Goal: Information Seeking & Learning: Learn about a topic

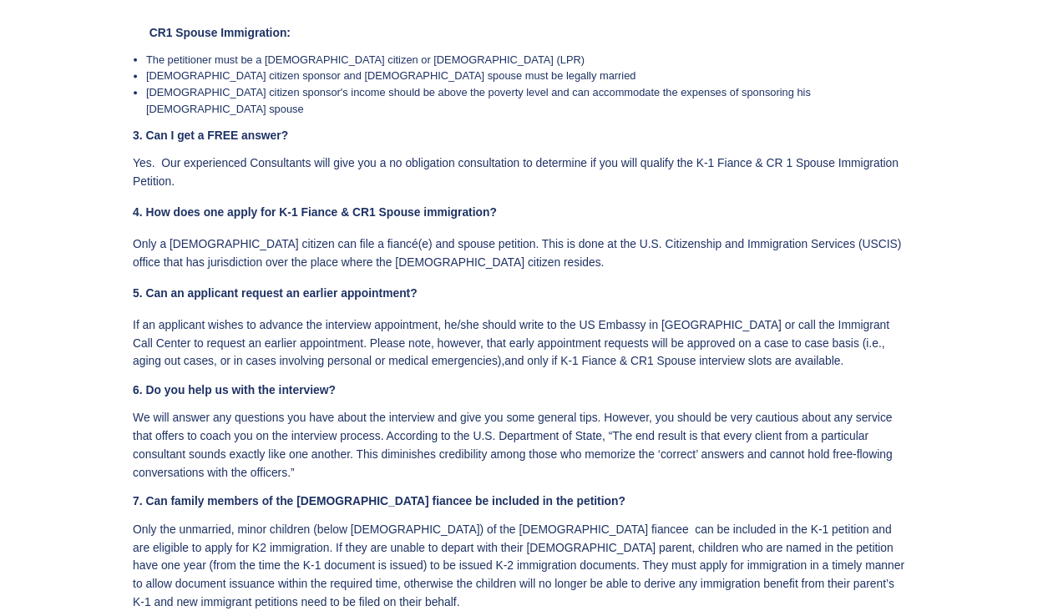
scroll to position [3693, 0]
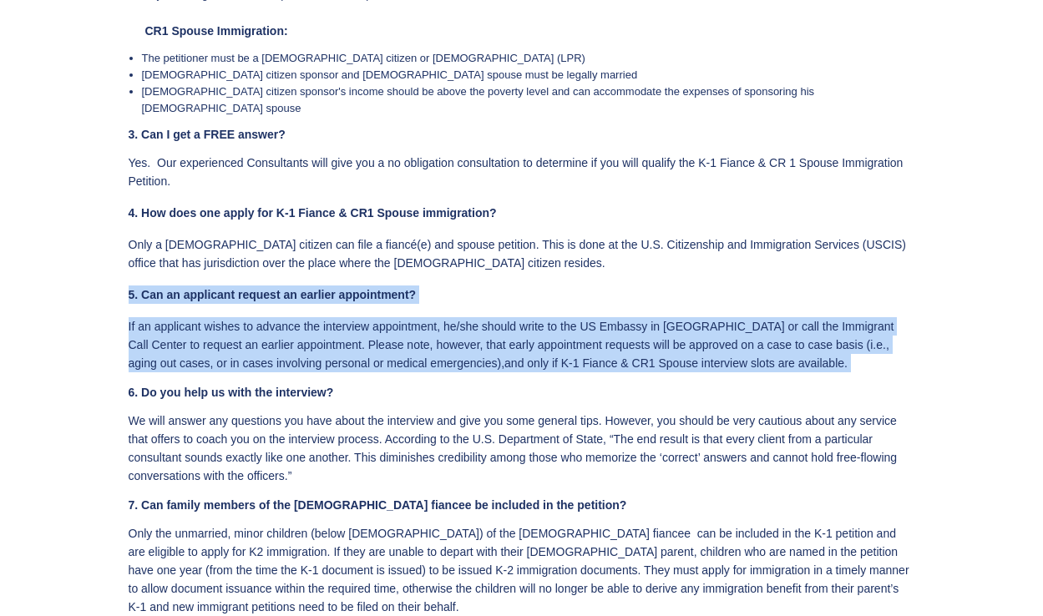
drag, startPoint x: 128, startPoint y: 275, endPoint x: 807, endPoint y: 357, distance: 684.1
click at [807, 357] on div "1. What if I get stuck? We have qualified agents ready to take your calls and o…" at bounding box center [520, 548] width 783 height 1538
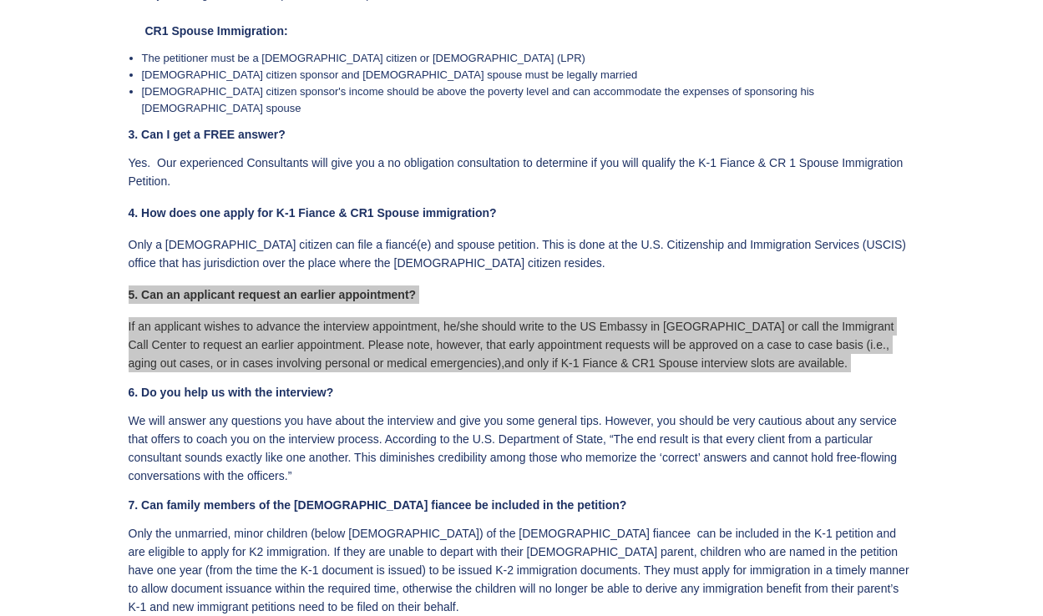
copy div "5. Can an applicant request an earlier appointment? If an applicant wishes to a…"
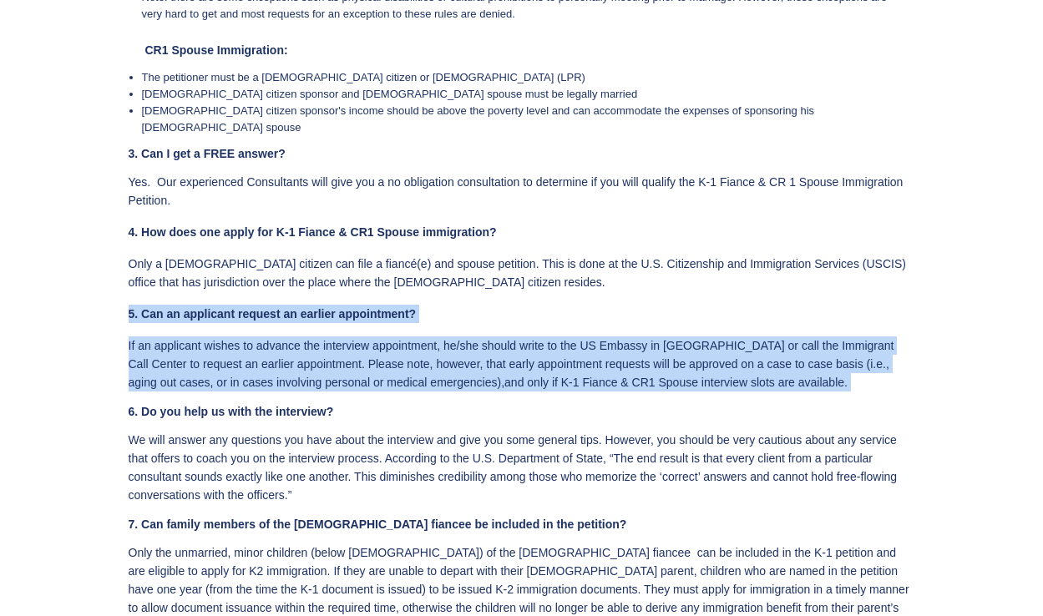
scroll to position [3633, 0]
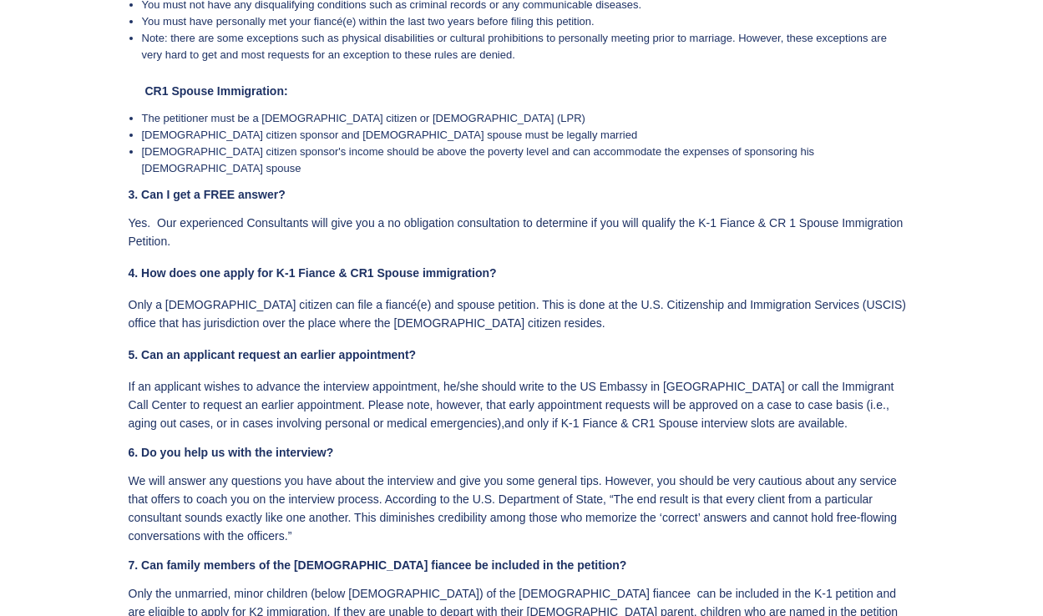
drag, startPoint x: 130, startPoint y: 80, endPoint x: 143, endPoint y: 81, distance: 12.6
click at [140, 81] on div "1. What if I get stuck? We have qualified agents ready to take your calls and o…" at bounding box center [520, 608] width 783 height 1538
drag, startPoint x: 236, startPoint y: 78, endPoint x: 258, endPoint y: 78, distance: 22.6
click at [258, 78] on h5 "CR1 Spouse Immigration:" at bounding box center [528, 85] width 766 height 23
drag, startPoint x: 272, startPoint y: 84, endPoint x: 262, endPoint y: 84, distance: 10.0
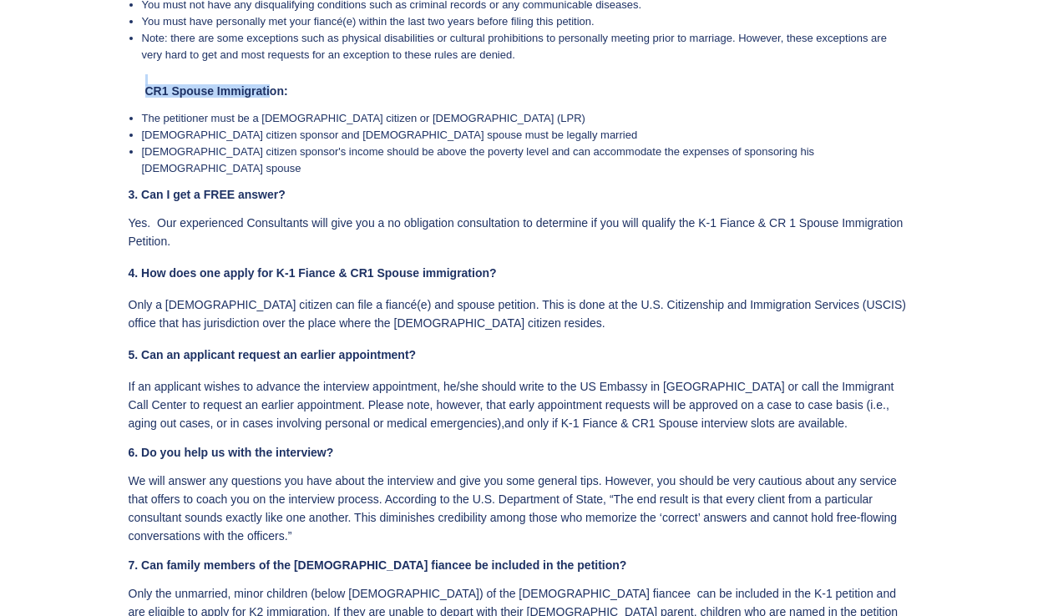
click at [273, 84] on h5 "CR1 Spouse Immigration:" at bounding box center [528, 85] width 766 height 23
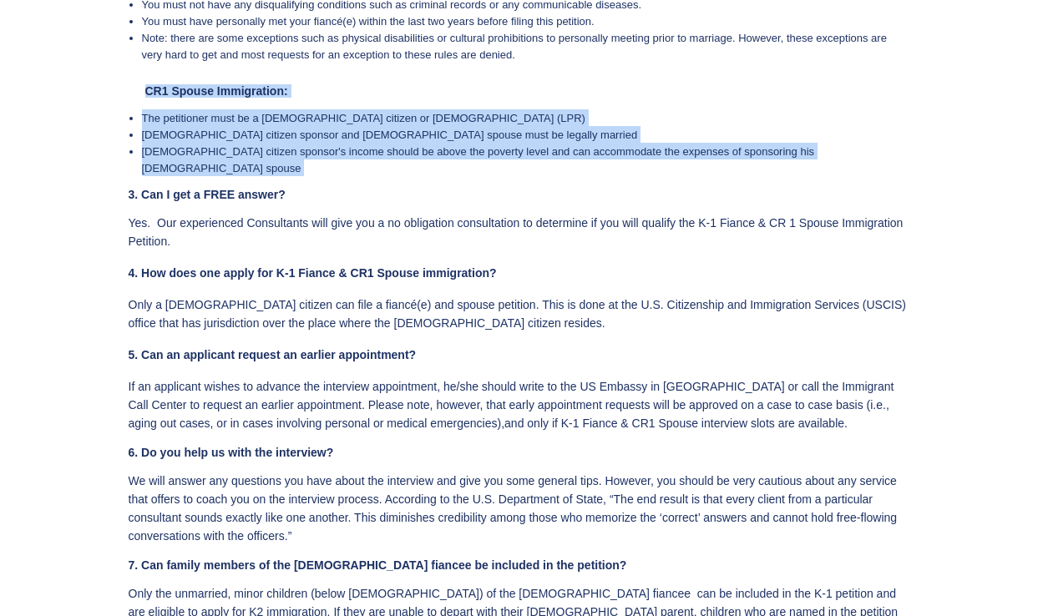
drag, startPoint x: 191, startPoint y: 90, endPoint x: 386, endPoint y: 162, distance: 207.5
click at [386, 162] on div "1. What if I get stuck? We have qualified agents ready to take your calls and o…" at bounding box center [520, 608] width 783 height 1538
copy div "CR1 Spouse Immigration: The petitioner must be a [DEMOGRAPHIC_DATA] citizen or …"
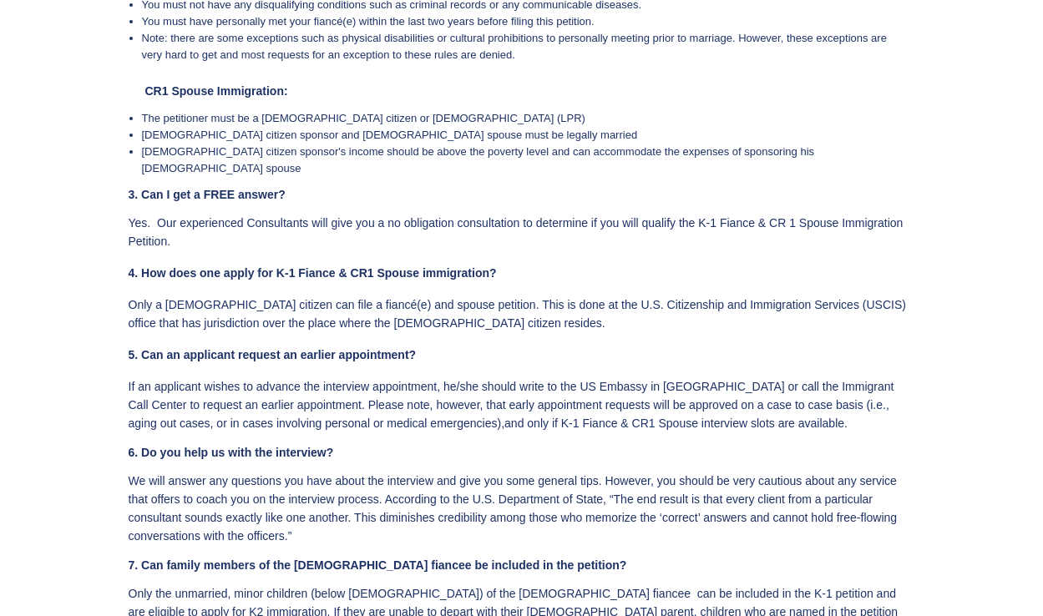
click at [55, 280] on div at bounding box center [521, 553] width 1043 height 1653
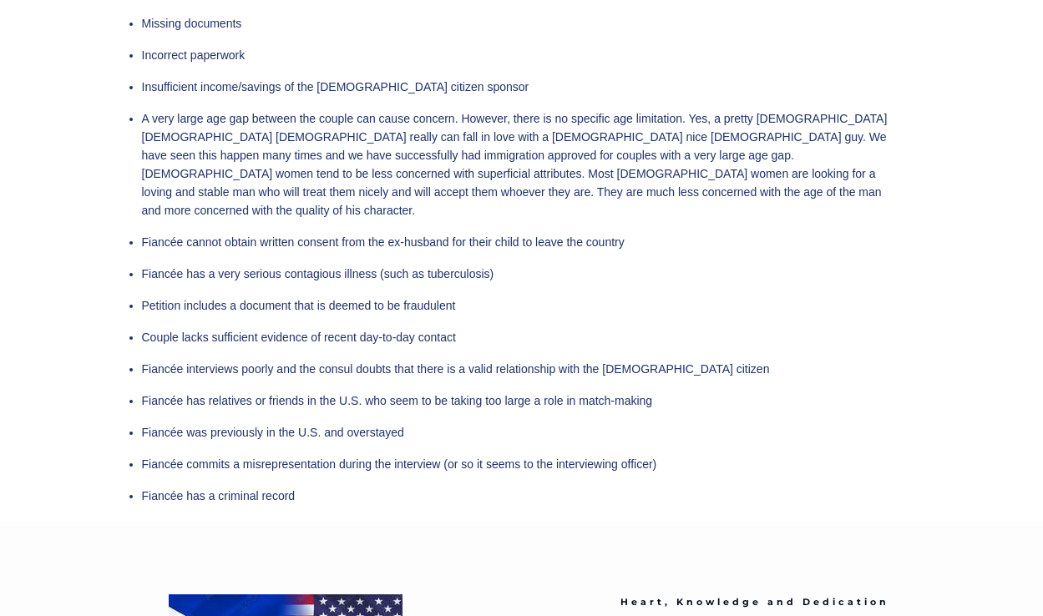
scroll to position [3889, 0]
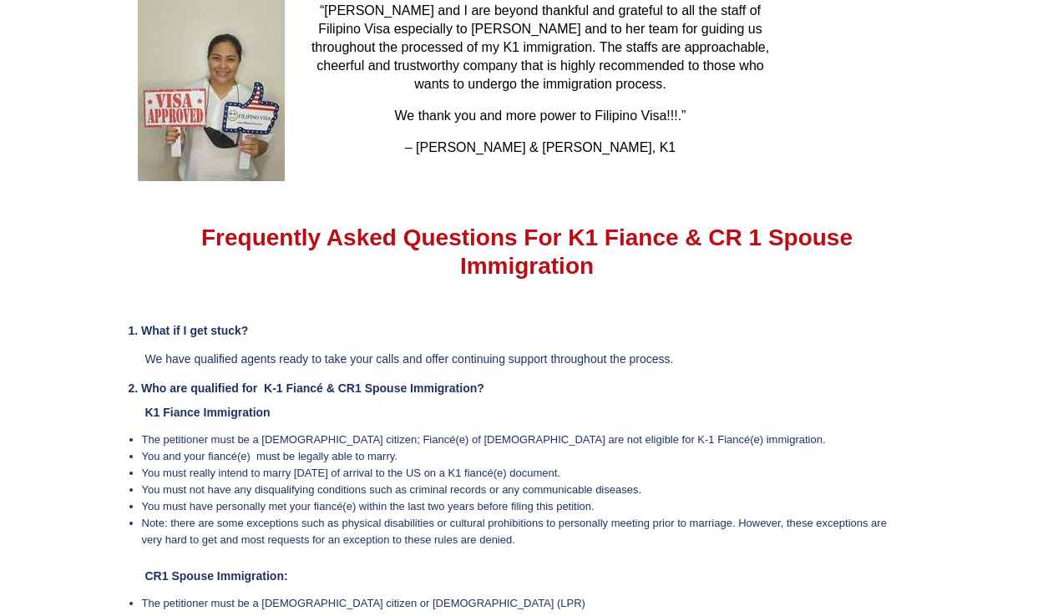
scroll to position [2555, 0]
